Goal: Find specific page/section: Find specific page/section

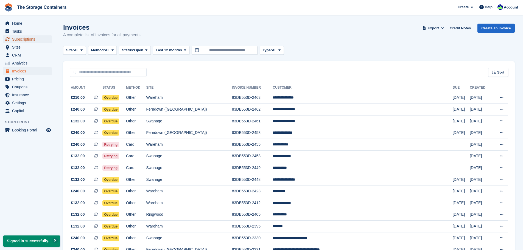
click at [22, 41] on span "Subscriptions" at bounding box center [28, 39] width 33 height 8
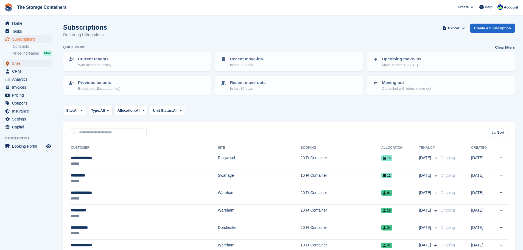
click at [23, 63] on span "Sites" at bounding box center [28, 64] width 33 height 8
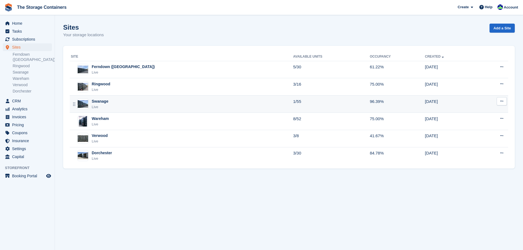
click at [154, 100] on div "Swanage Live" at bounding box center [182, 104] width 222 height 11
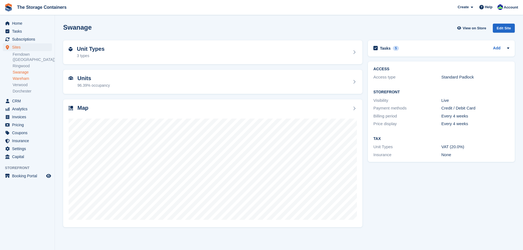
click at [24, 76] on link "Wareham" at bounding box center [32, 78] width 39 height 5
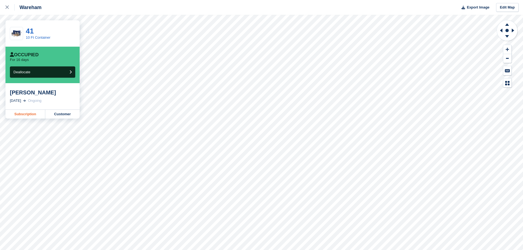
click at [39, 116] on link "Subscription" at bounding box center [25, 114] width 40 height 9
click at [6, 8] on icon at bounding box center [6, 6] width 3 height 3
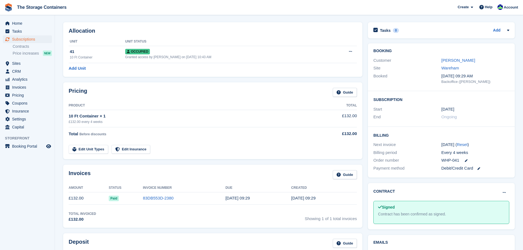
scroll to position [27, 0]
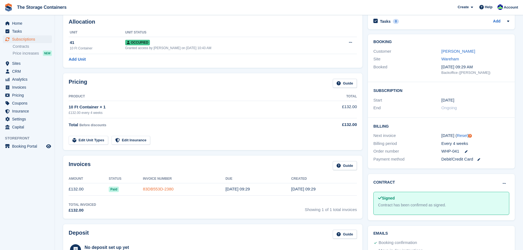
click at [157, 190] on link "83DB553D-2380" at bounding box center [158, 189] width 31 height 5
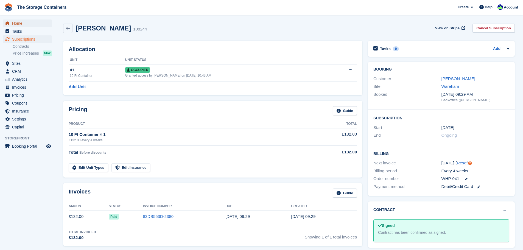
click at [27, 25] on span "Home" at bounding box center [28, 23] width 33 height 8
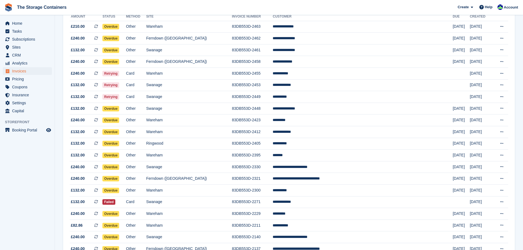
scroll to position [60, 0]
